Goal: Task Accomplishment & Management: Complete application form

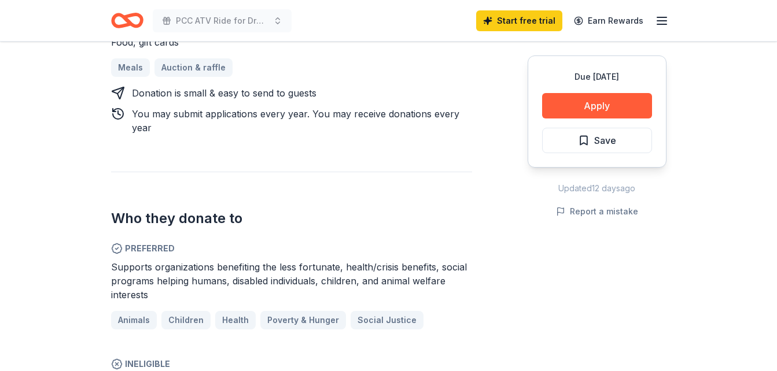
scroll to position [463, 0]
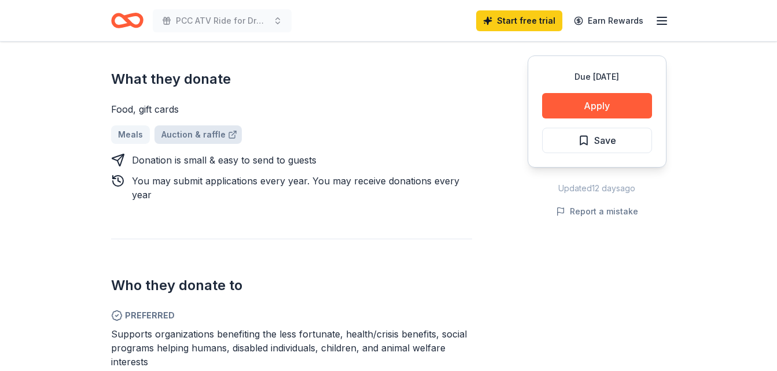
click at [188, 134] on link "Auction & raffle" at bounding box center [197, 135] width 87 height 19
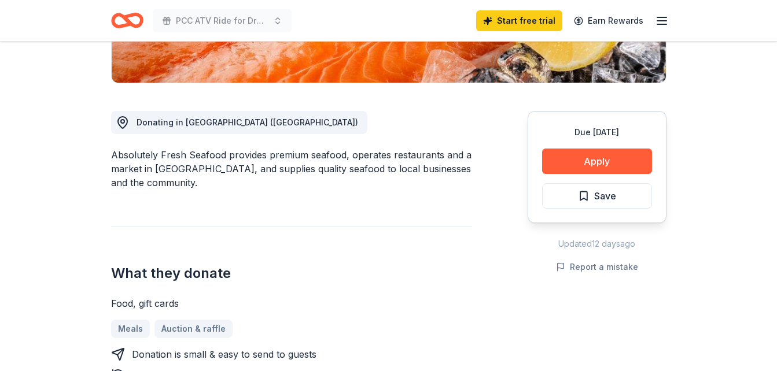
scroll to position [231, 0]
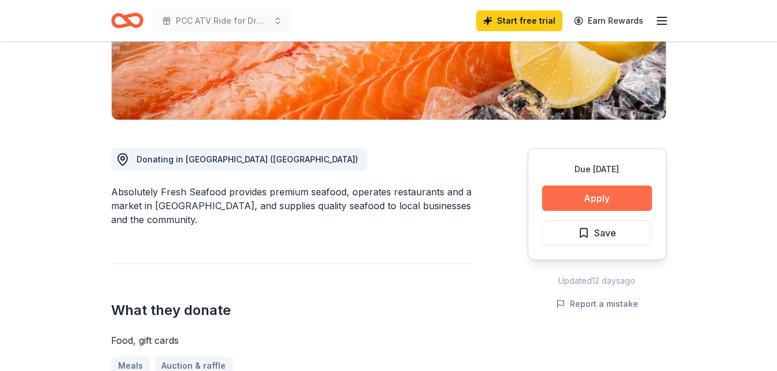
click at [610, 194] on button "Apply" at bounding box center [597, 198] width 110 height 25
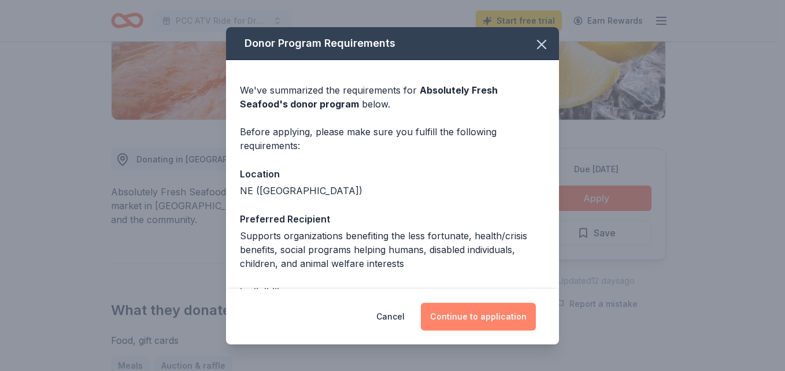
click at [481, 315] on button "Continue to application" at bounding box center [478, 317] width 115 height 28
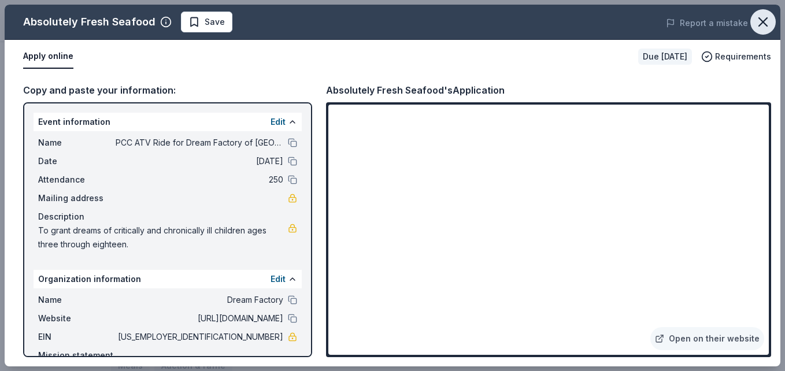
click at [763, 19] on icon "button" at bounding box center [763, 22] width 16 height 16
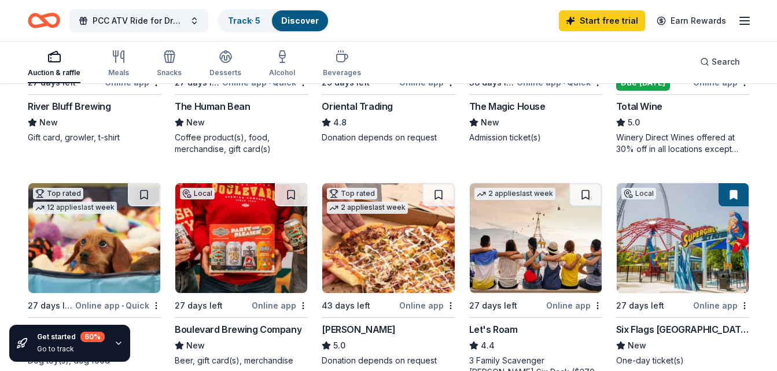
scroll to position [231, 0]
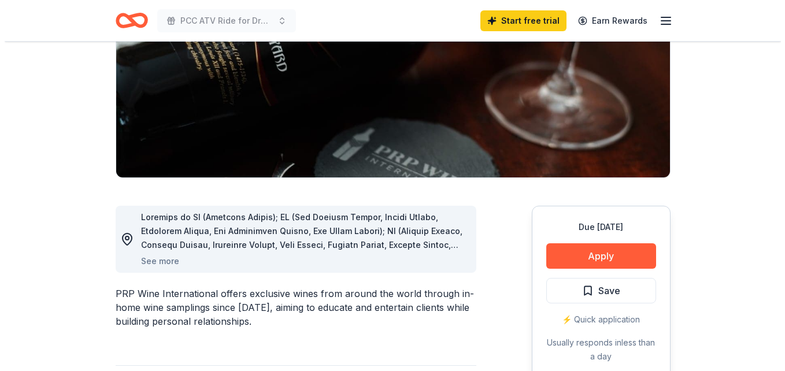
scroll to position [231, 0]
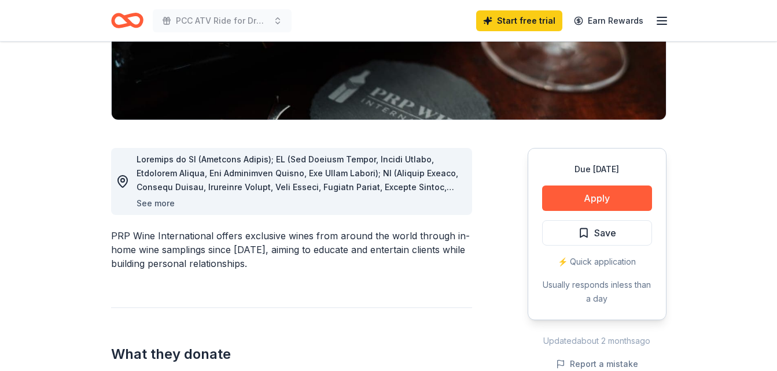
click at [159, 205] on button "See more" at bounding box center [155, 204] width 38 height 14
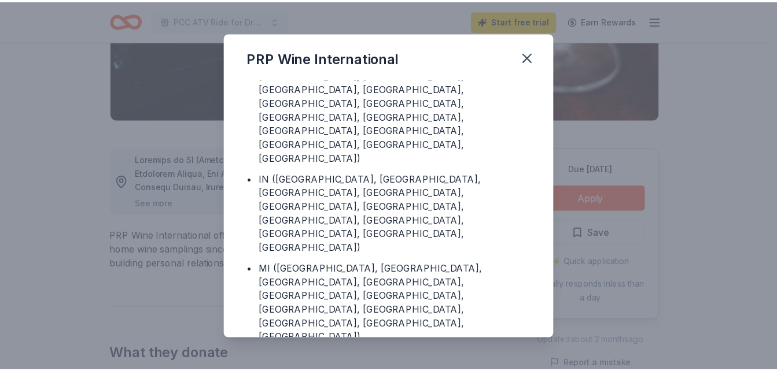
scroll to position [347, 0]
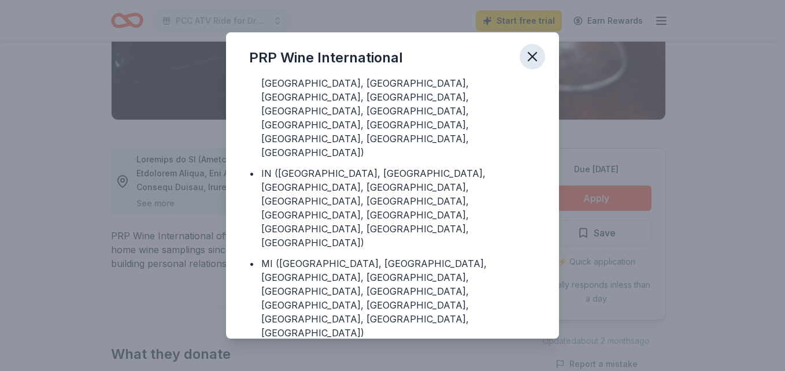
click at [536, 58] on icon "button" at bounding box center [533, 57] width 16 height 16
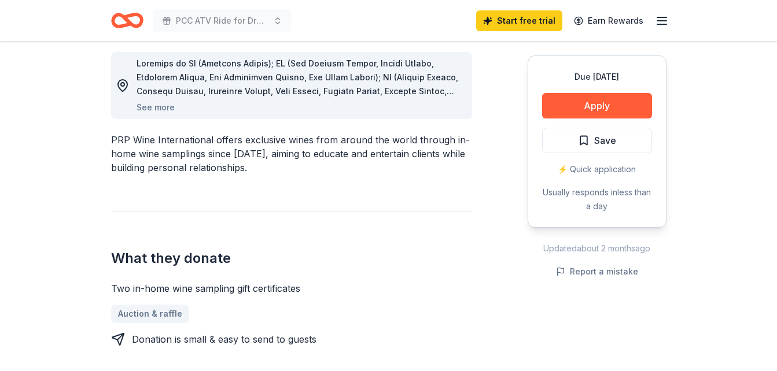
scroll to position [405, 0]
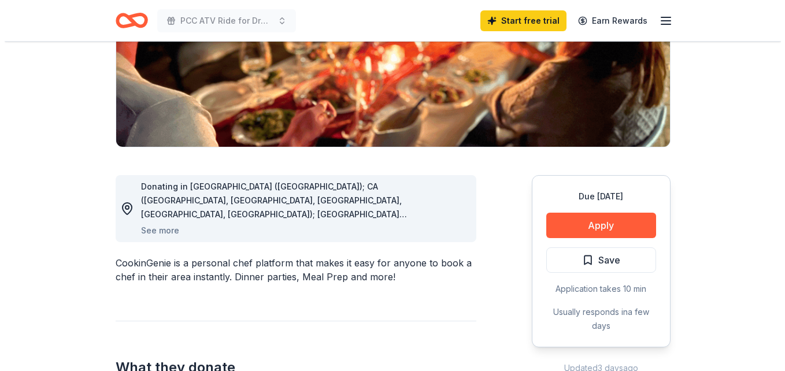
scroll to position [231, 0]
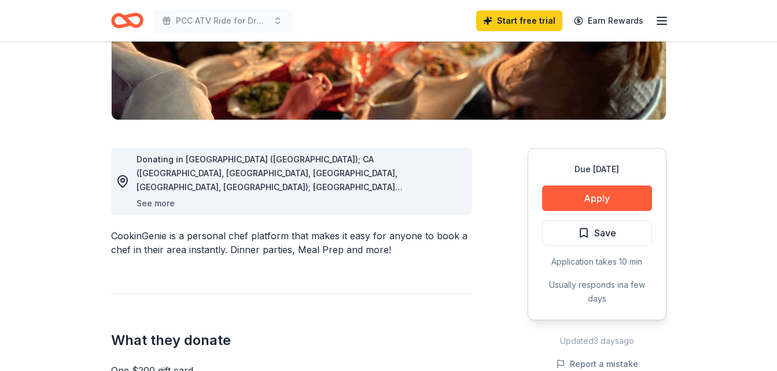
click at [164, 202] on button "See more" at bounding box center [155, 204] width 38 height 14
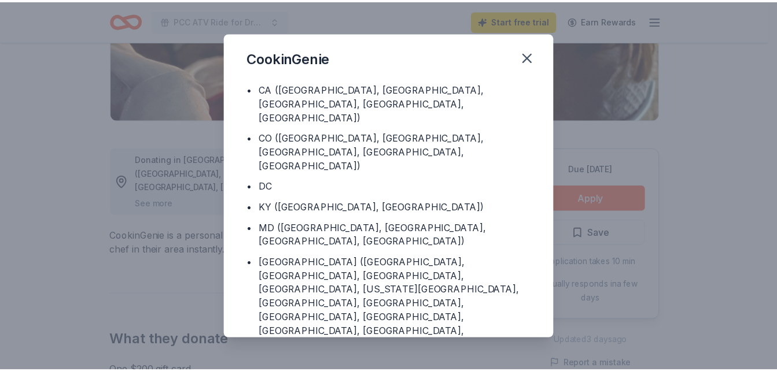
scroll to position [170, 0]
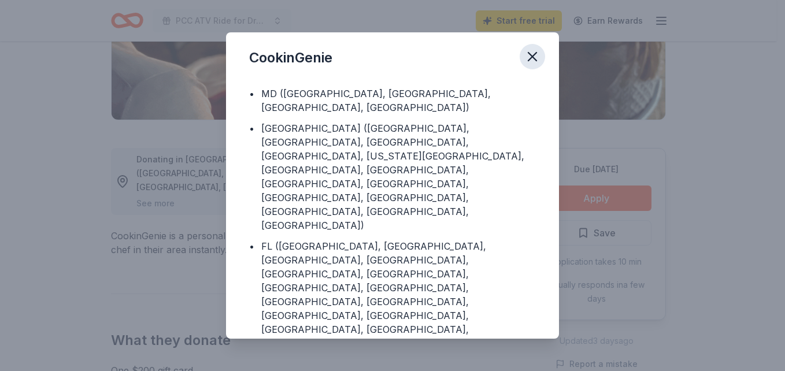
drag, startPoint x: 536, startPoint y: 56, endPoint x: 520, endPoint y: 56, distance: 16.2
click at [536, 56] on icon "button" at bounding box center [533, 57] width 16 height 16
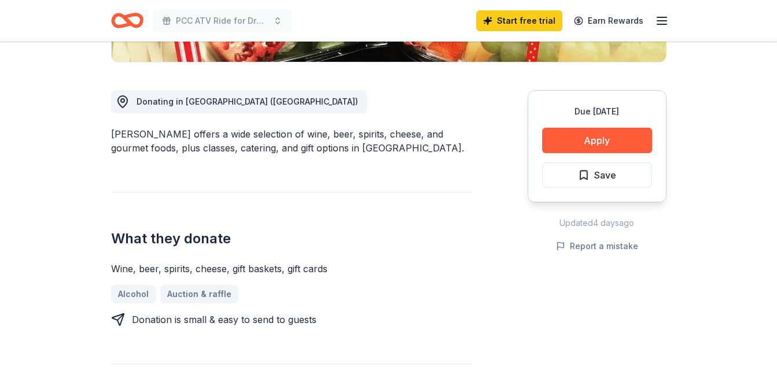
scroll to position [347, 0]
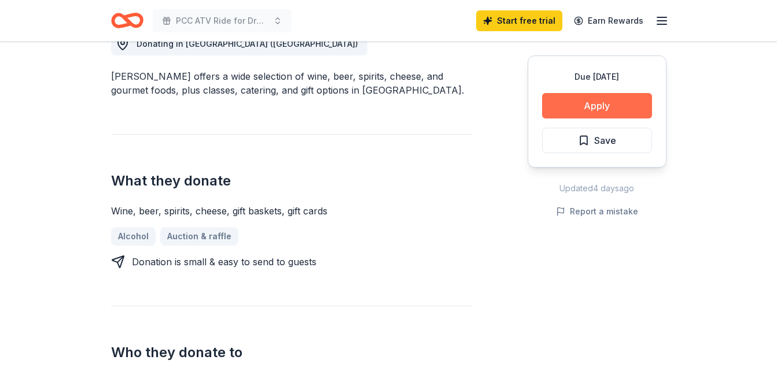
click at [592, 106] on button "Apply" at bounding box center [597, 105] width 110 height 25
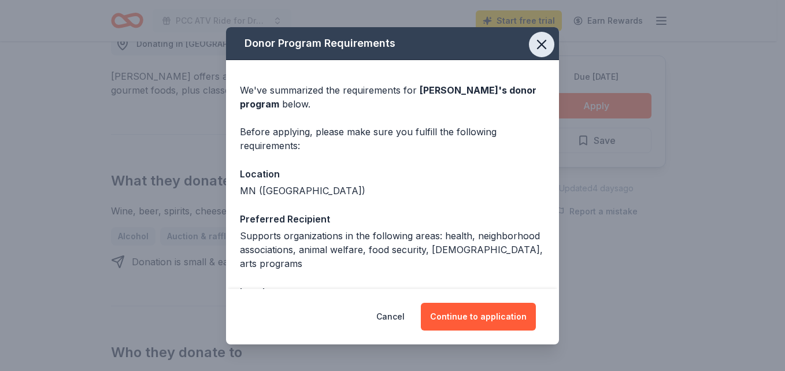
click at [534, 49] on icon "button" at bounding box center [542, 44] width 16 height 16
